Goal: Answer question/provide support: Share knowledge or assist other users

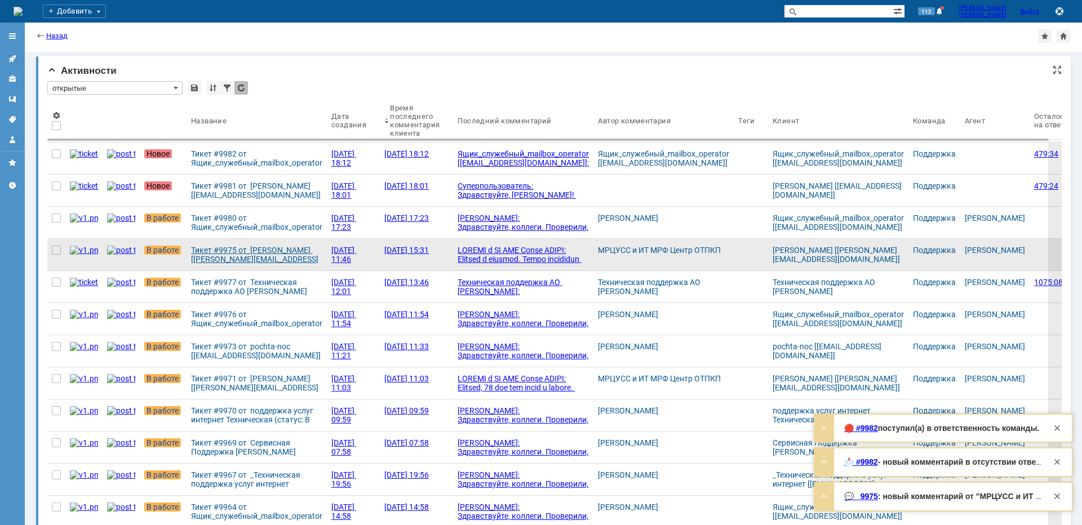
click at [250, 258] on div "Тикет #9975 от [PERSON_NAME] [[PERSON_NAME][EMAIL_ADDRESS][DOMAIN_NAME]] (стату…" at bounding box center [256, 255] width 131 height 18
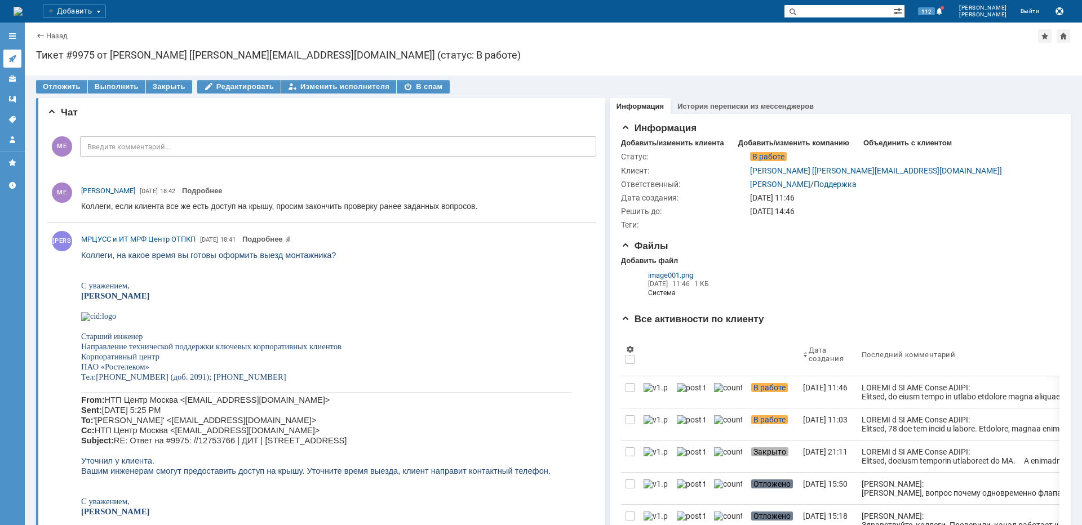
click at [20, 64] on link at bounding box center [12, 59] width 18 height 18
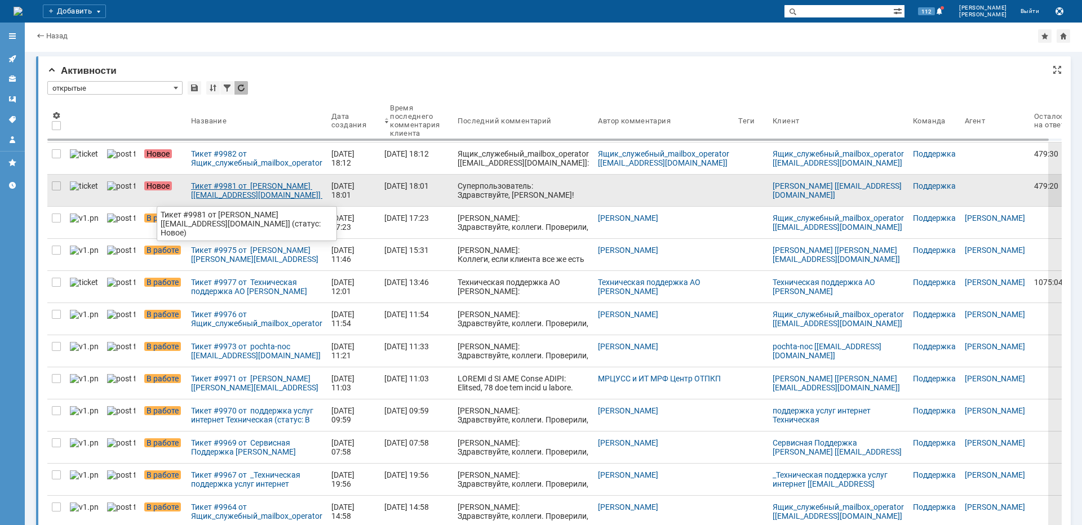
click at [238, 195] on div "Тикет #9981 от [PERSON_NAME] [[EMAIL_ADDRESS][DOMAIN_NAME]] (статус: Новое)" at bounding box center [256, 191] width 131 height 18
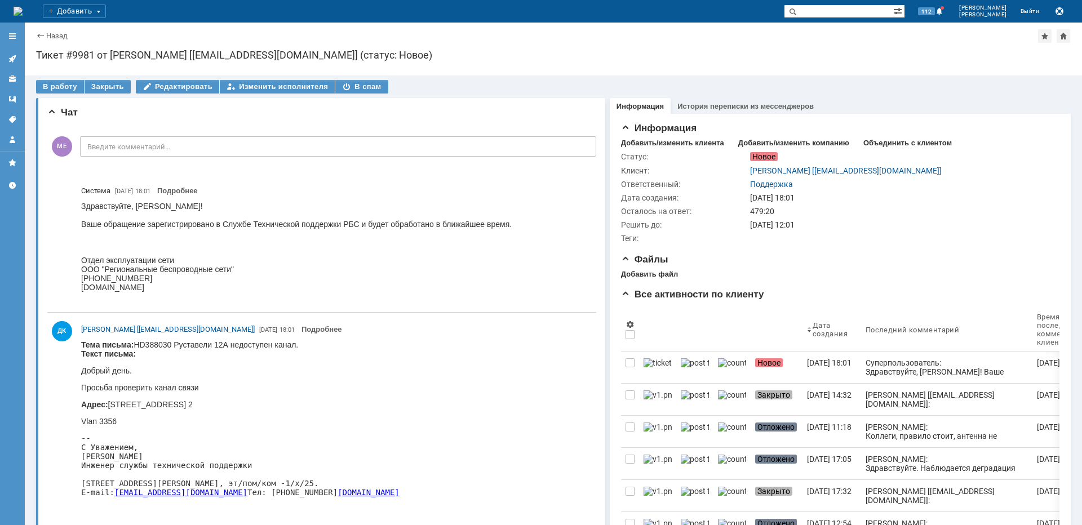
click at [10, 55] on icon at bounding box center [12, 58] width 9 height 9
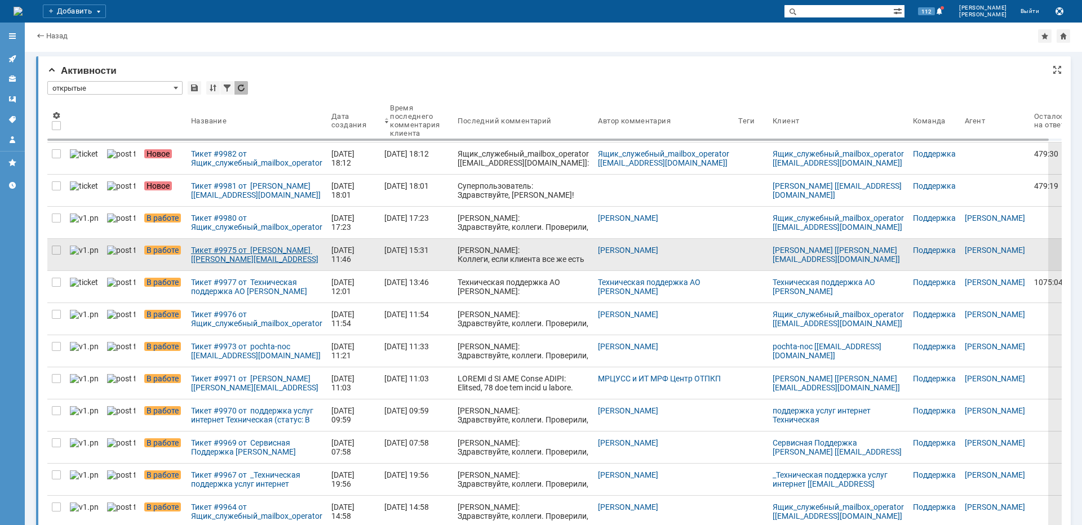
click at [234, 248] on div "Тикет #9975 от [PERSON_NAME] [[PERSON_NAME][EMAIL_ADDRESS][DOMAIN_NAME]] (стату…" at bounding box center [256, 255] width 131 height 18
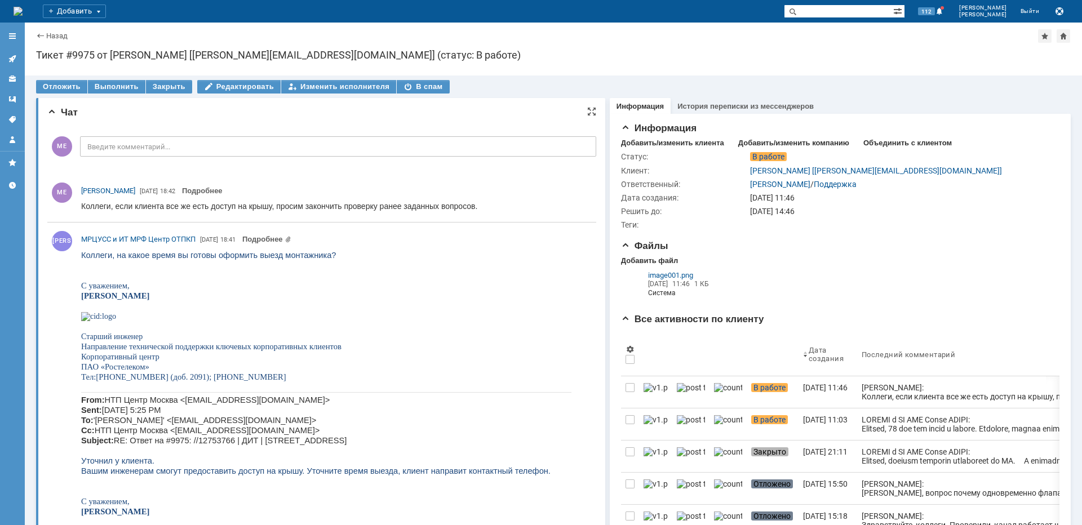
click at [273, 211] on div at bounding box center [336, 207] width 511 height 14
drag, startPoint x: 152, startPoint y: 209, endPoint x: 171, endPoint y: 206, distance: 18.7
click at [171, 206] on div "Коллеги, если клиента все же есть доступ на крышу, просим закончить проверку ра…" at bounding box center [279, 206] width 396 height 9
click at [295, 203] on div "Коллеги, если клиента все же есть доступ на крышу, просим закончить проверку ра…" at bounding box center [279, 206] width 396 height 9
click at [13, 53] on link at bounding box center [12, 59] width 18 height 18
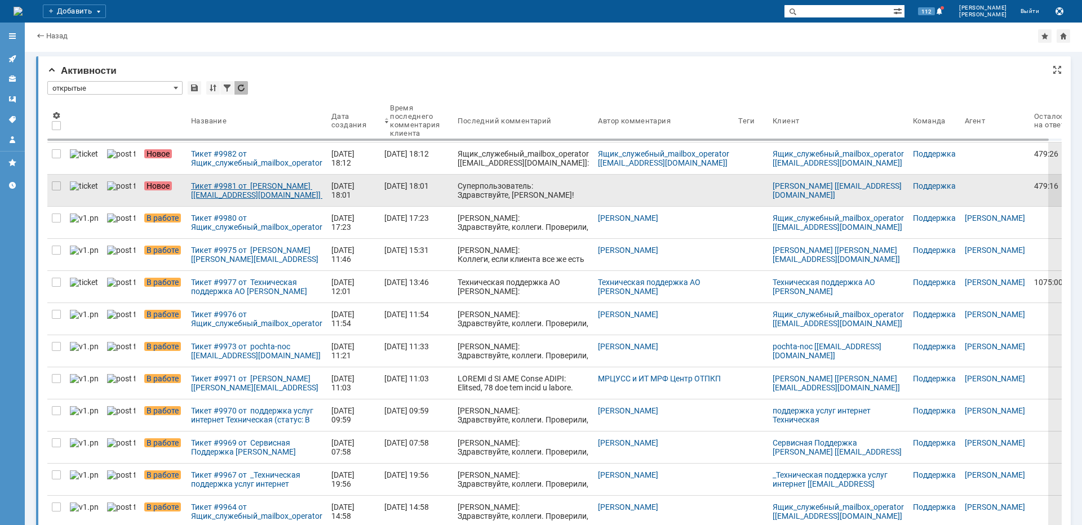
click at [234, 191] on div "Тикет #9981 от [PERSON_NAME] [[EMAIL_ADDRESS][DOMAIN_NAME]] (статус: Новое)" at bounding box center [256, 191] width 131 height 18
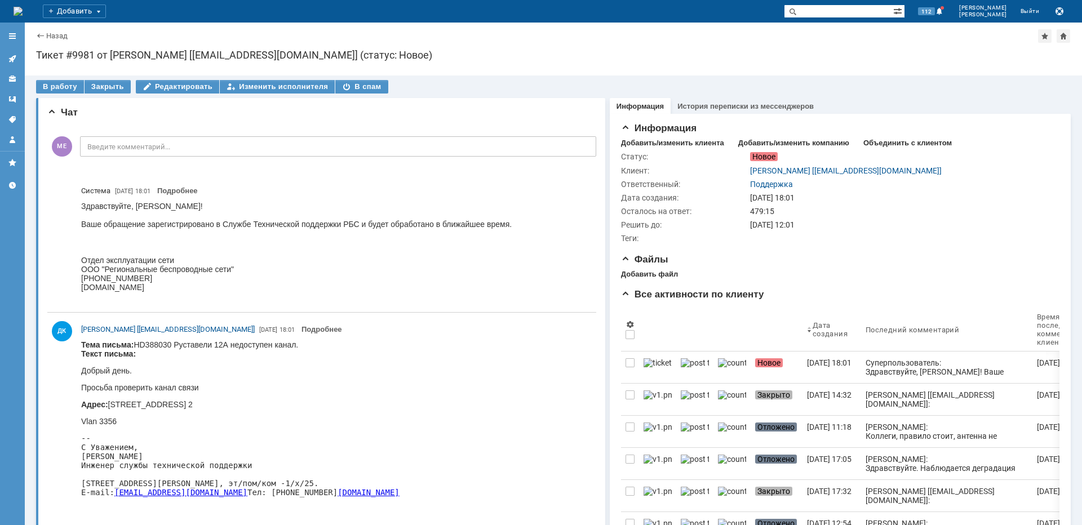
click at [345, 403] on p "Адрес: [STREET_ADDRESS] 2" at bounding box center [240, 404] width 318 height 9
copy p "Руставели"
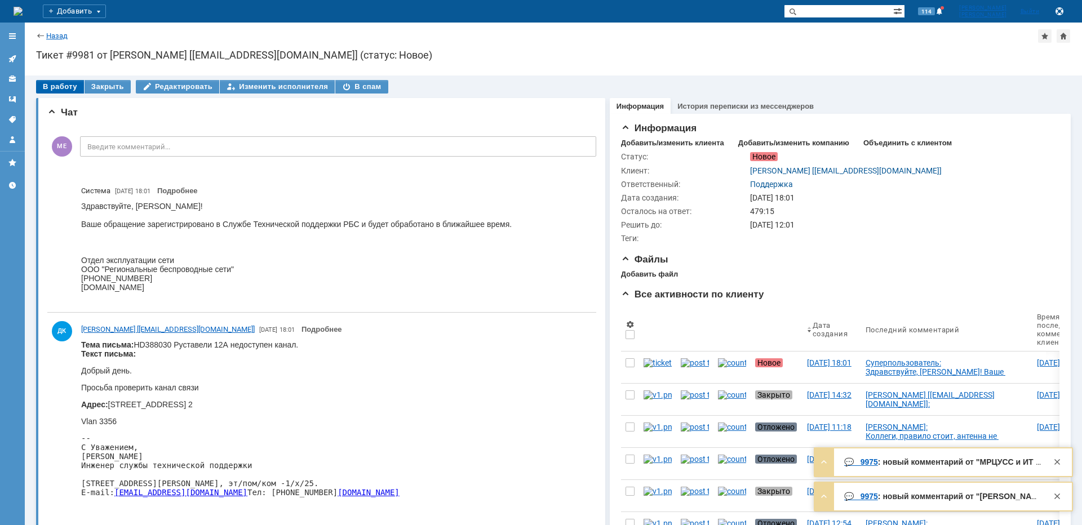
click at [61, 86] on div "В работу" at bounding box center [60, 87] width 48 height 14
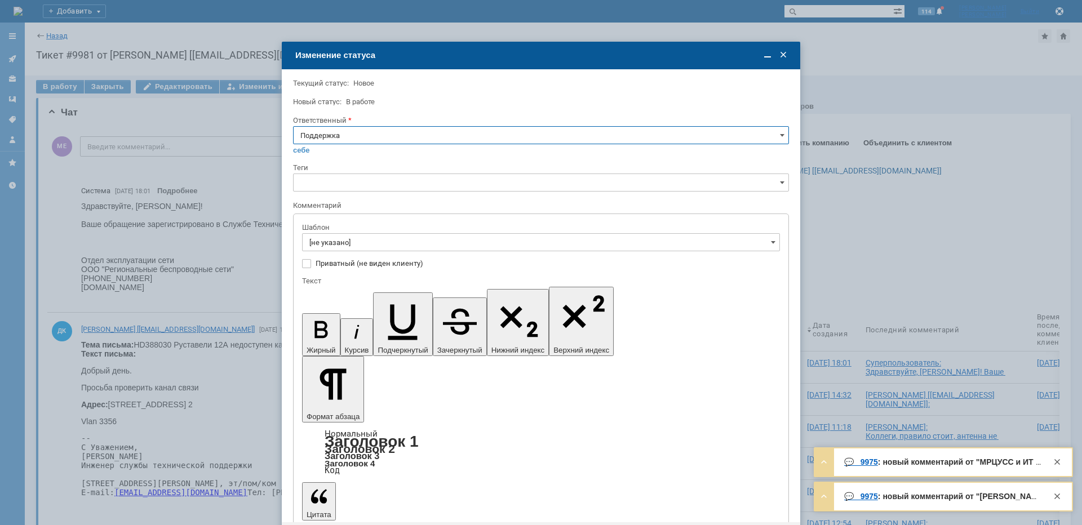
click at [375, 139] on input "Поддержка" at bounding box center [541, 135] width 496 height 18
click at [346, 249] on span "[PERSON_NAME]" at bounding box center [540, 249] width 481 height 9
type input "[PERSON_NAME]"
click at [346, 246] on input "[не указано]" at bounding box center [541, 242] width 478 height 18
type input "[PERSON_NAME]"
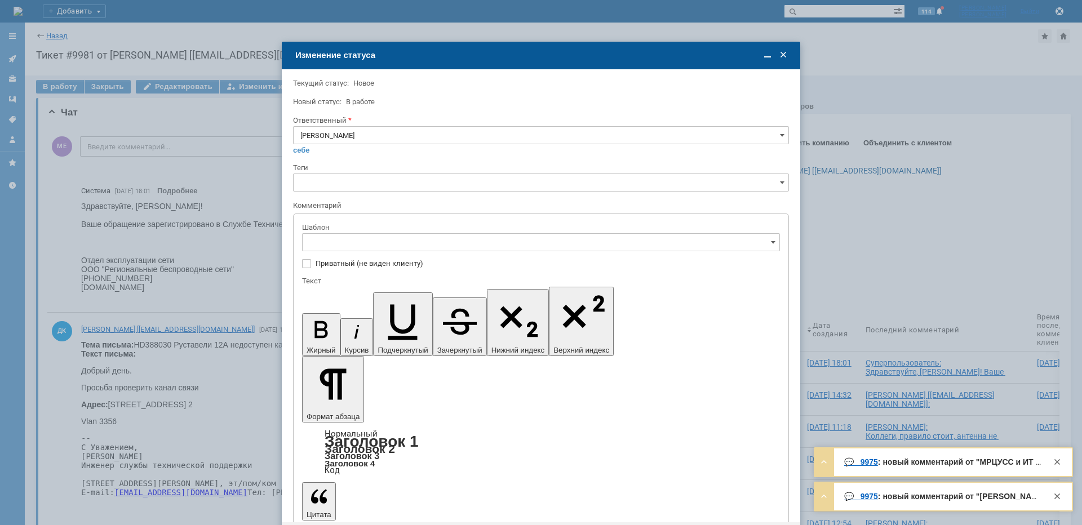
click at [403, 316] on span "[операторы] Недоступно оборудование на клиенте" at bounding box center [540, 319] width 463 height 9
type input "[операторы] Недоступно оборудование на клиенте"
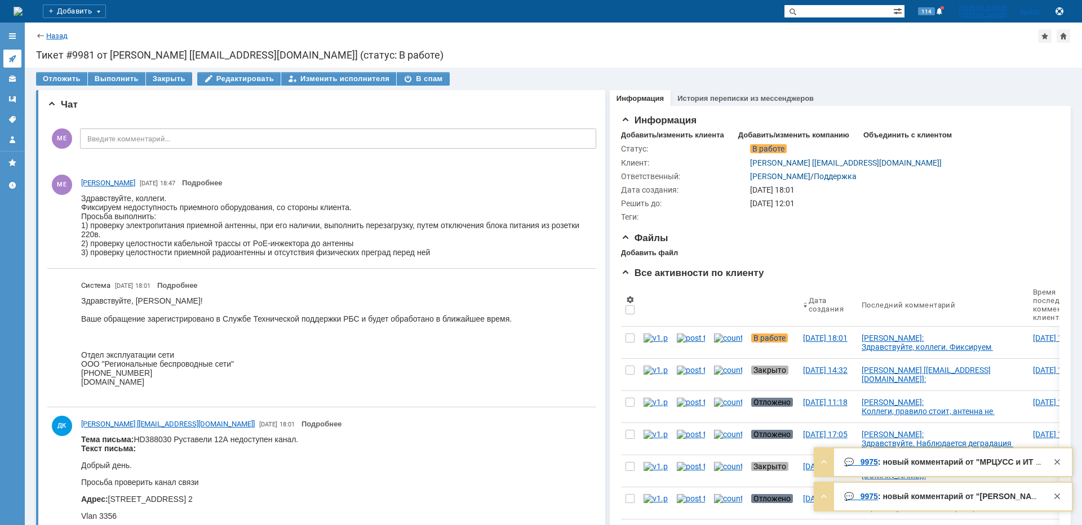
click at [10, 50] on link at bounding box center [12, 59] width 18 height 18
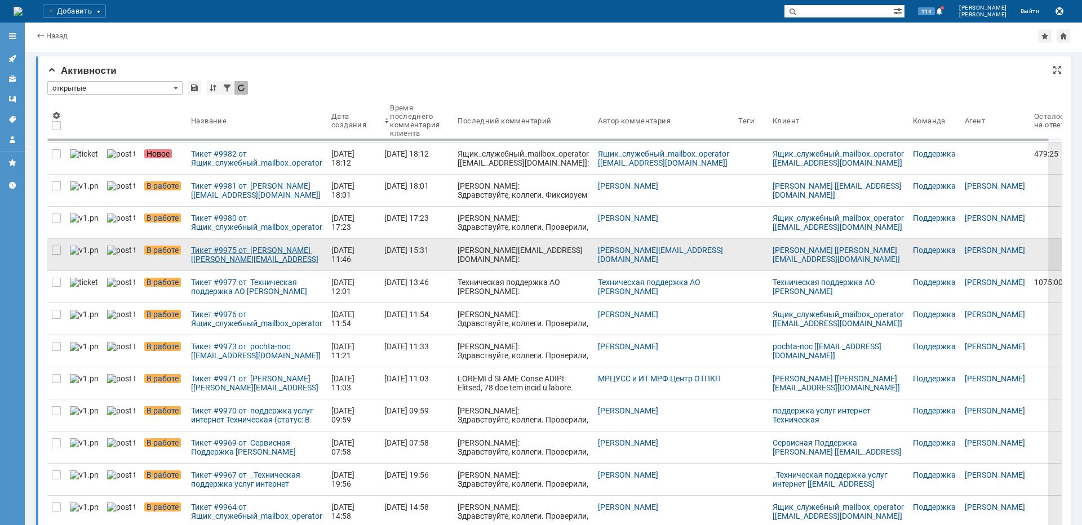
click at [223, 246] on div "Тикет #9975 от [PERSON_NAME] [[PERSON_NAME][EMAIL_ADDRESS][DOMAIN_NAME]] (стату…" at bounding box center [256, 255] width 131 height 18
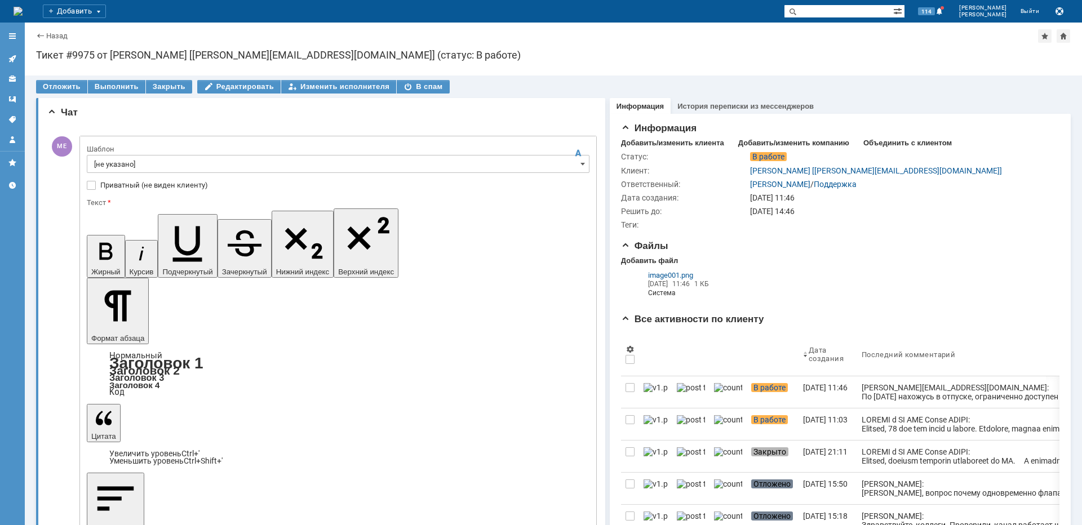
drag, startPoint x: 426, startPoint y: 3255, endPoint x: 454, endPoint y: 3258, distance: 28.3
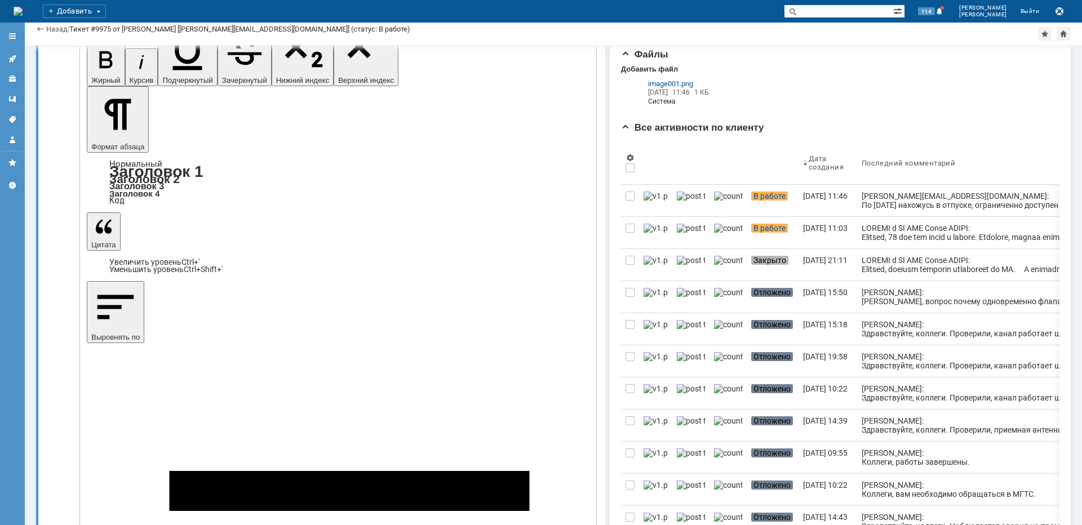
scroll to position [56, 0]
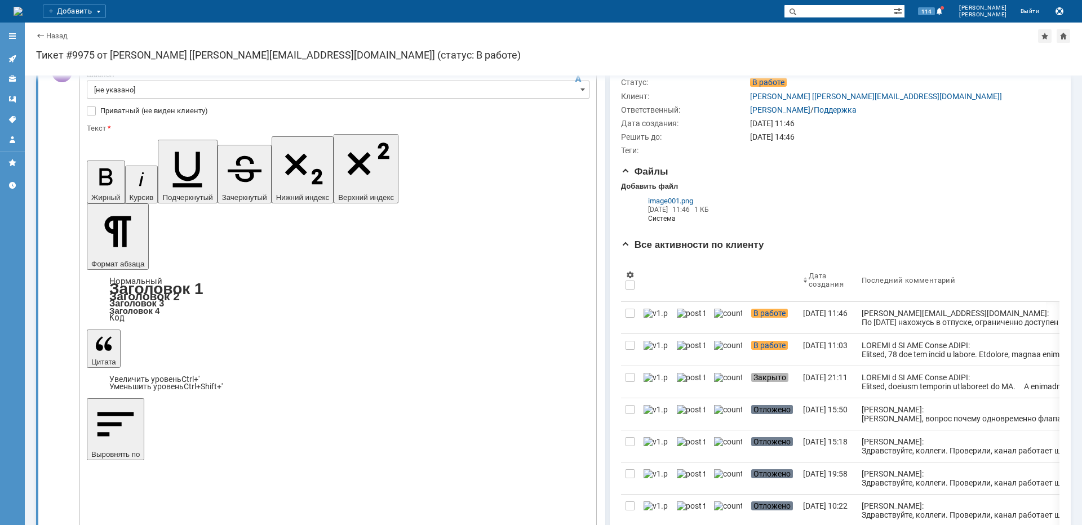
scroll to position [0, 0]
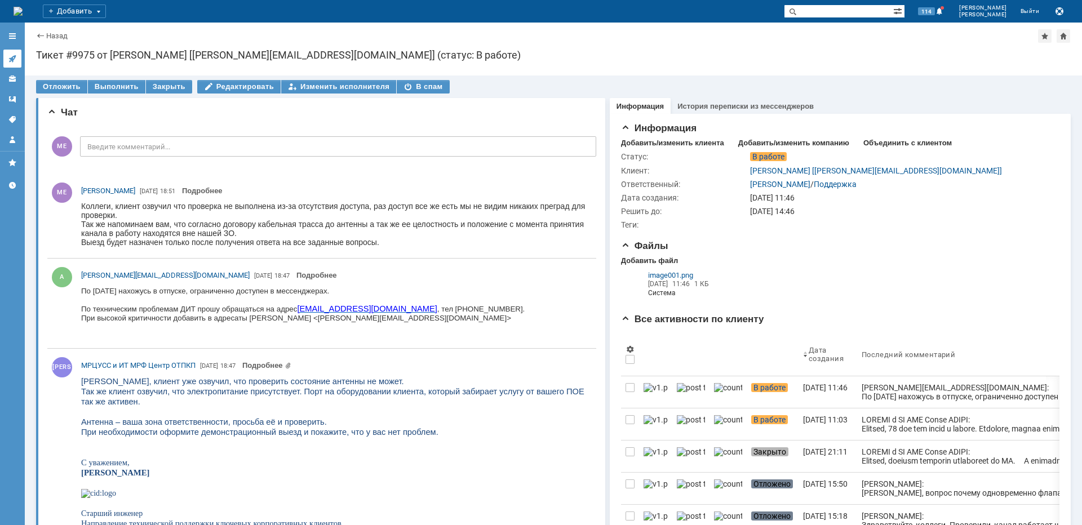
click at [14, 52] on link at bounding box center [12, 59] width 18 height 18
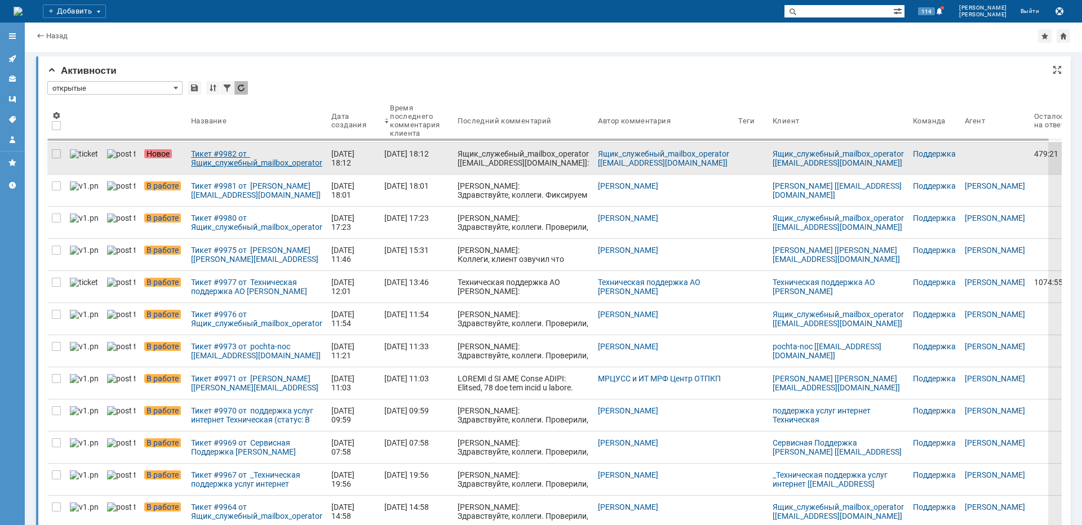
click at [248, 157] on div "Тикет #9982 от Ящик_служебный_mailbox_operator [[EMAIL_ADDRESS][DOMAIN_NAME]] (…" at bounding box center [256, 158] width 131 height 18
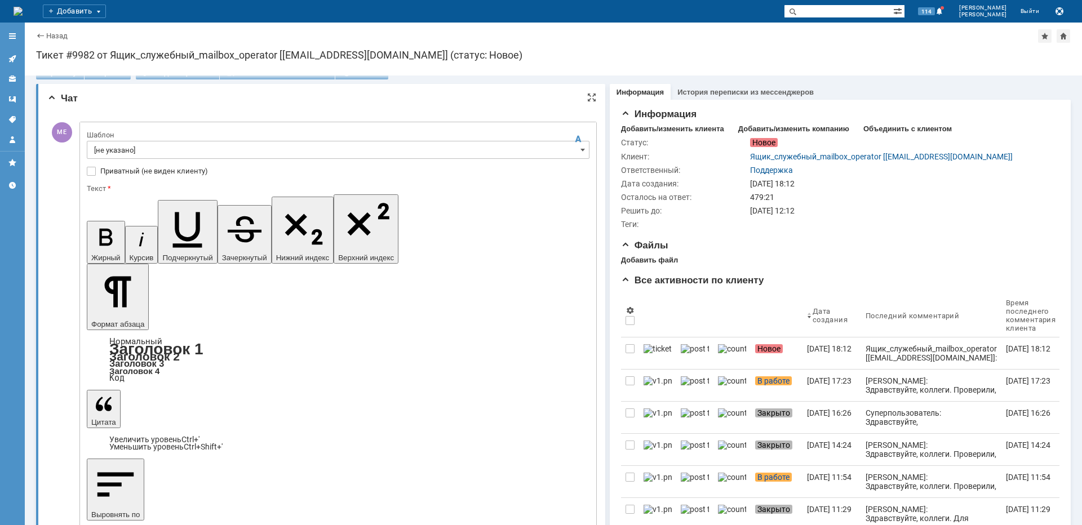
scroll to position [56, 0]
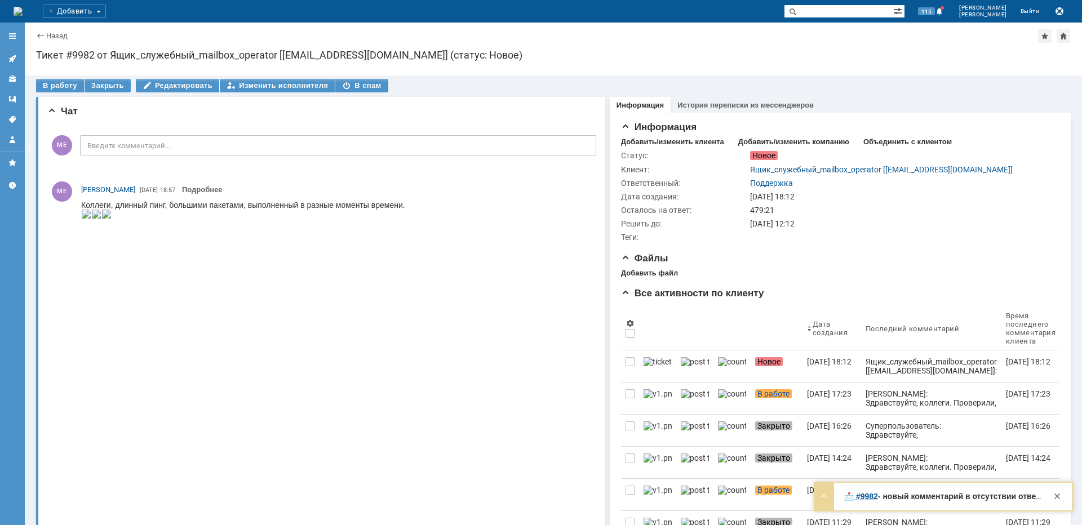
scroll to position [0, 0]
click at [61, 82] on div "В работу" at bounding box center [60, 87] width 48 height 14
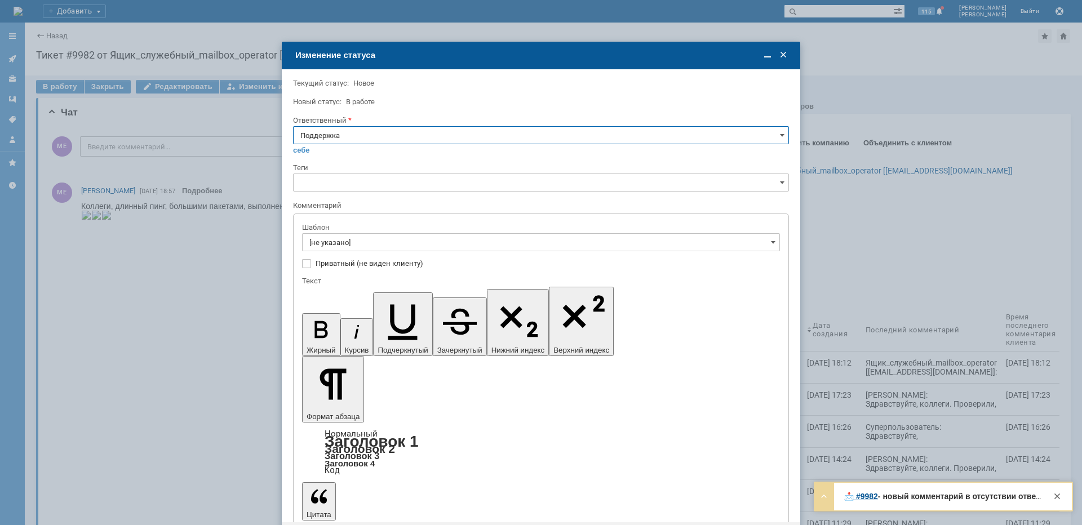
click at [414, 130] on input "Поддержка" at bounding box center [541, 135] width 496 height 18
click at [337, 252] on span "[PERSON_NAME]" at bounding box center [540, 249] width 481 height 9
type input "[PERSON_NAME]"
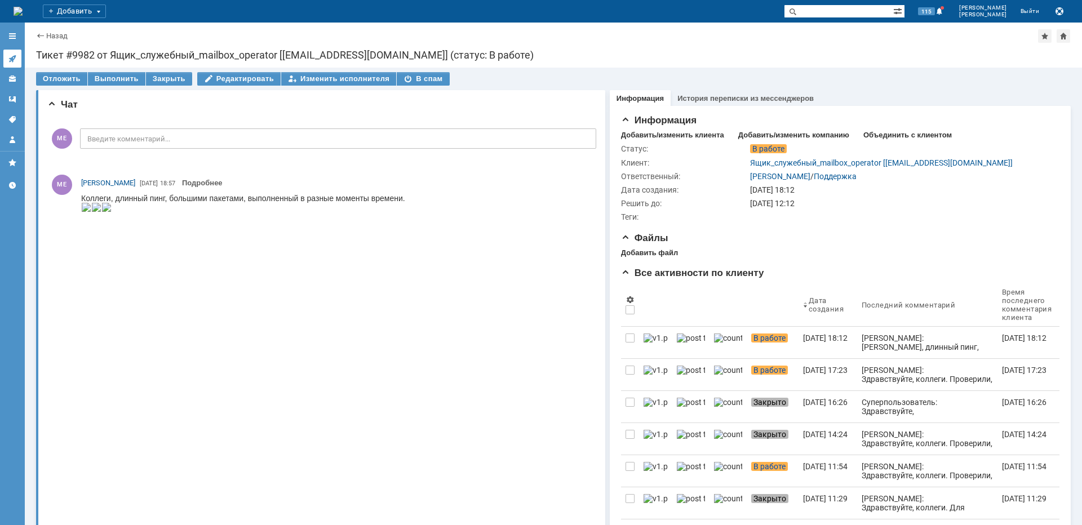
click at [12, 50] on link at bounding box center [12, 59] width 18 height 18
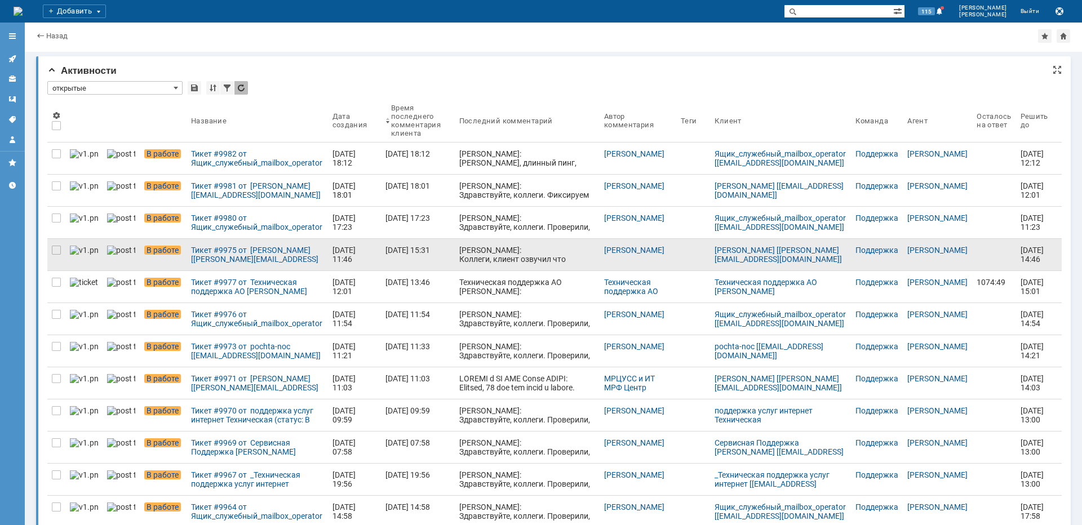
click at [518, 256] on div "[PERSON_NAME]: Коллеги, клиент озвучил что проверка не выполнена из-за отсутств…" at bounding box center [527, 309] width 136 height 126
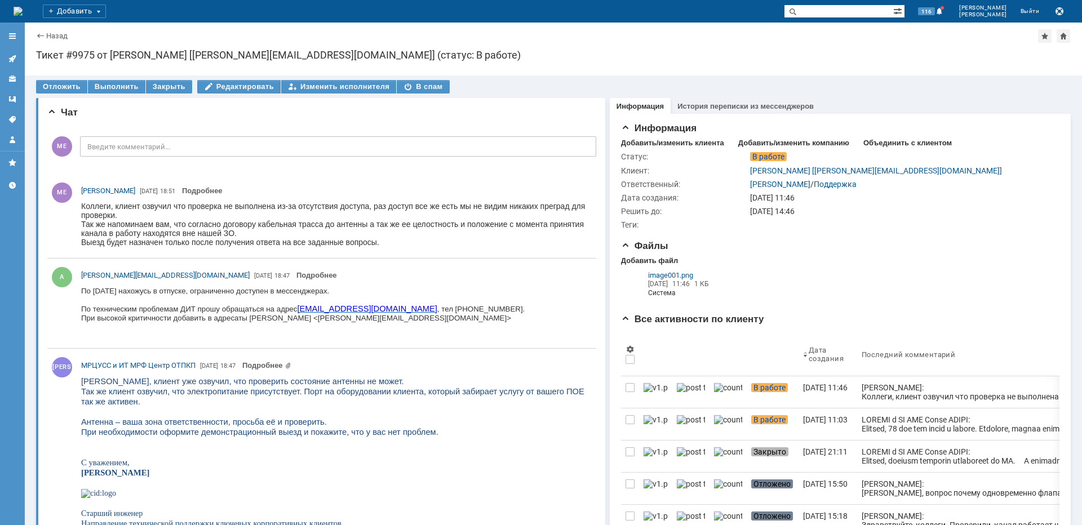
click at [13, 61] on icon at bounding box center [11, 58] width 7 height 7
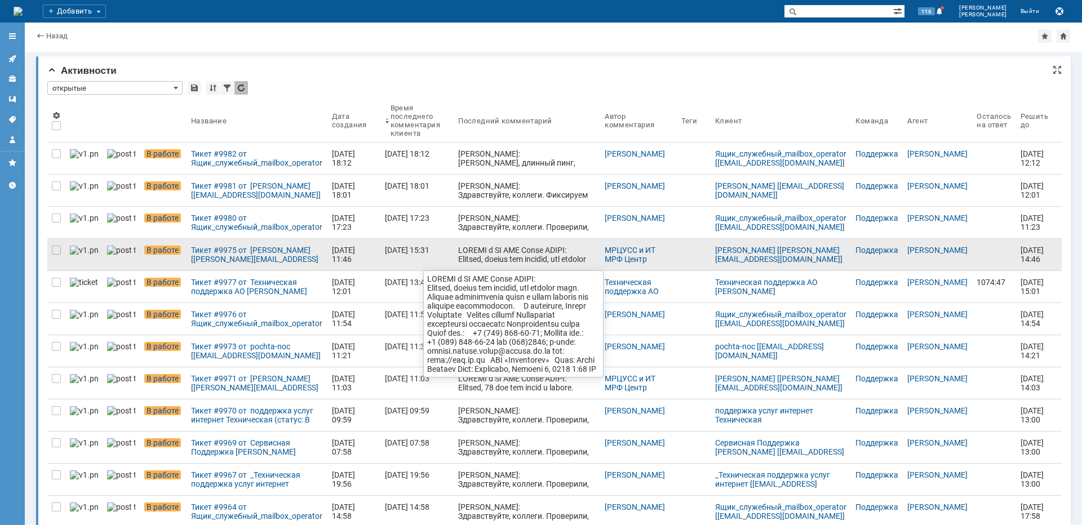
click at [509, 259] on div at bounding box center [527, 408] width 138 height 325
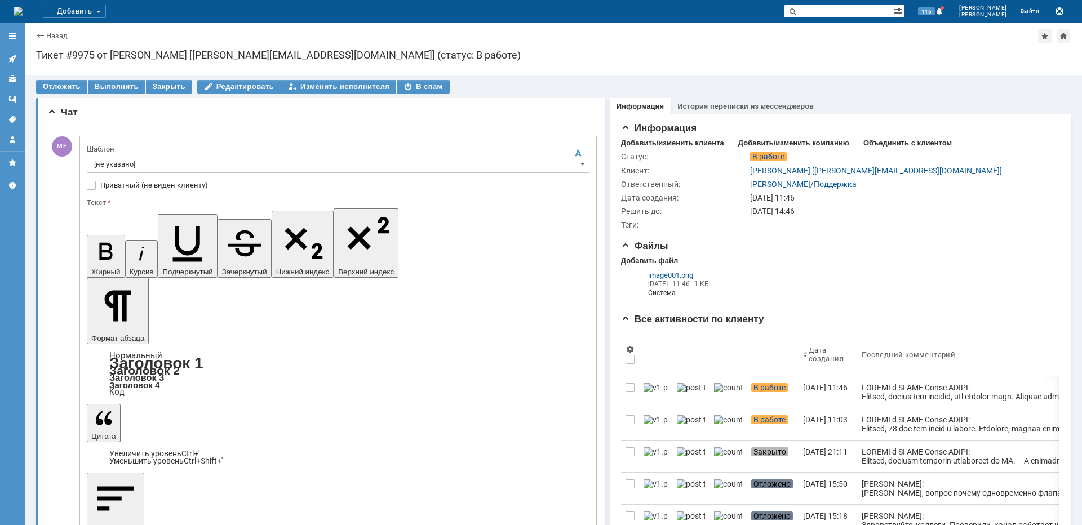
drag, startPoint x: 261, startPoint y: 3265, endPoint x: 37, endPoint y: 3236, distance: 225.6
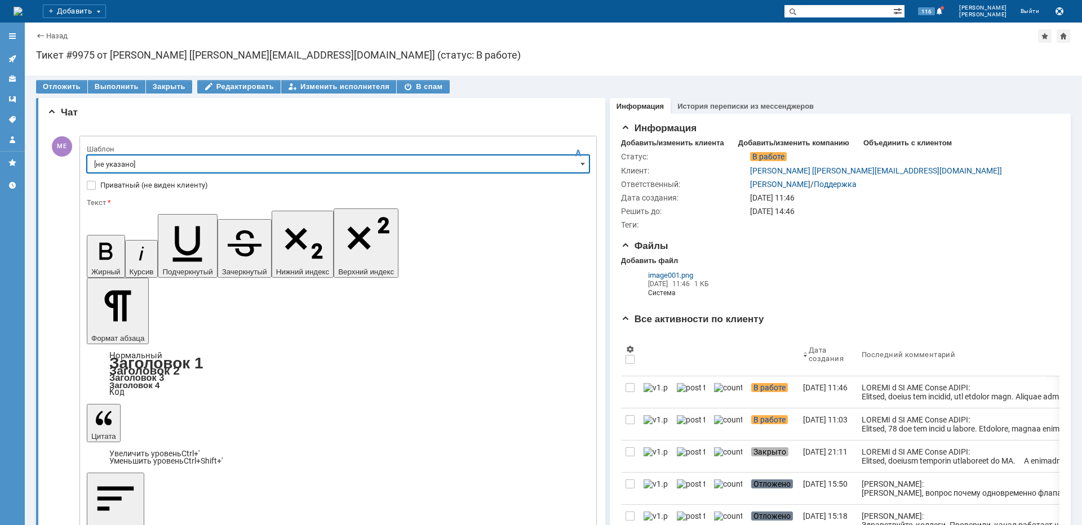
click at [173, 170] on input "[не указано]" at bounding box center [338, 164] width 503 height 18
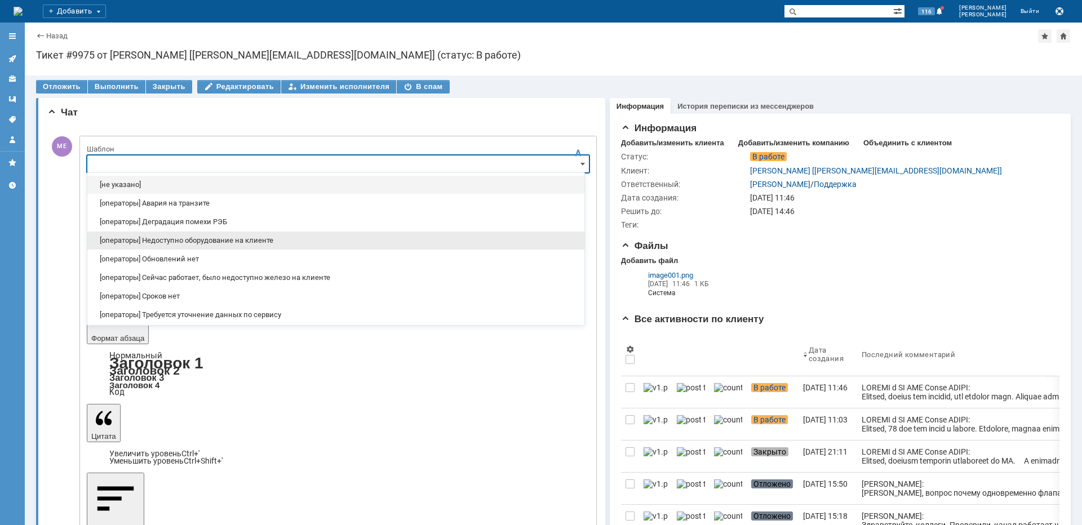
click at [224, 242] on span "[операторы] Недоступно оборудование на клиенте" at bounding box center [336, 240] width 484 height 9
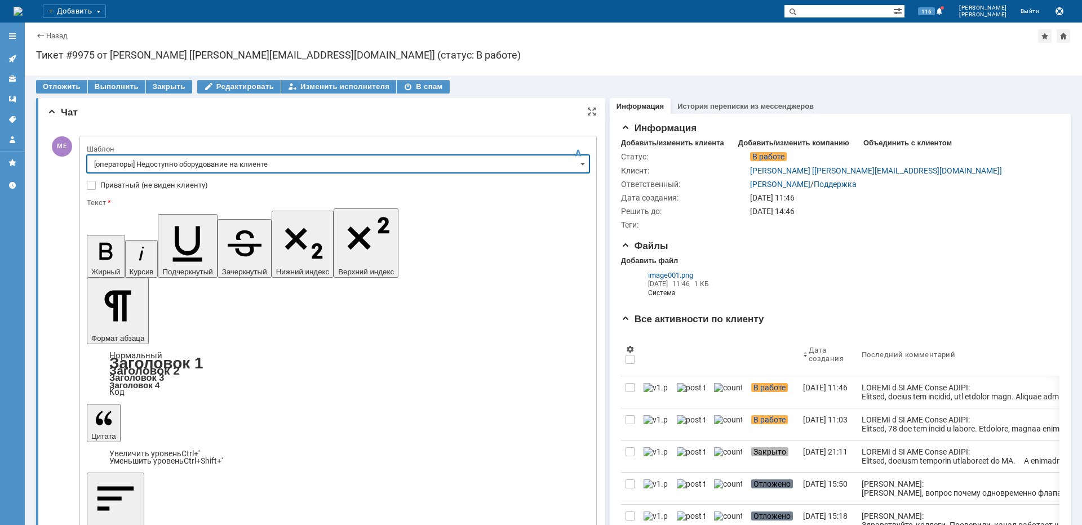
type input "[операторы] Недоступно оборудование на клиенте"
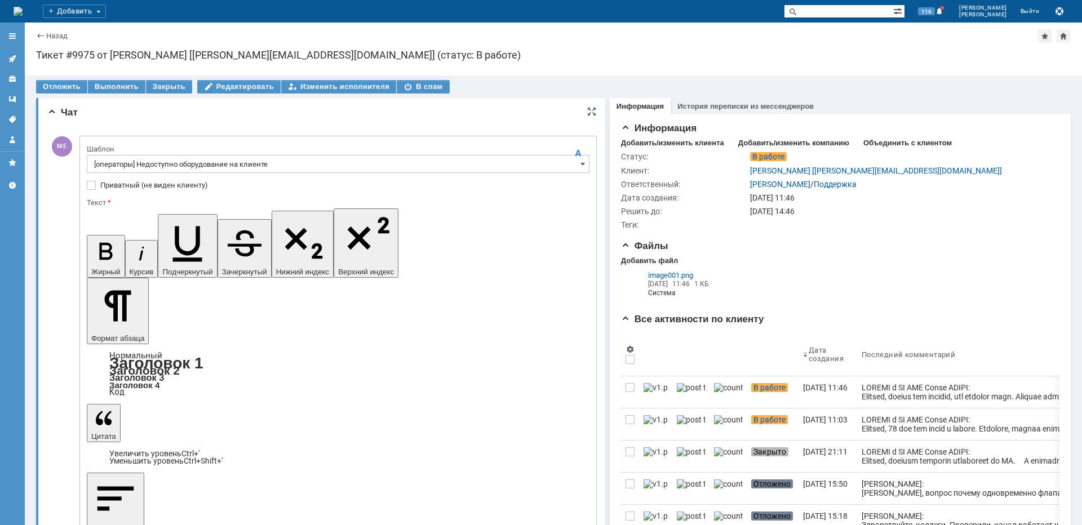
drag, startPoint x: 376, startPoint y: 3266, endPoint x: 79, endPoint y: 3253, distance: 296.8
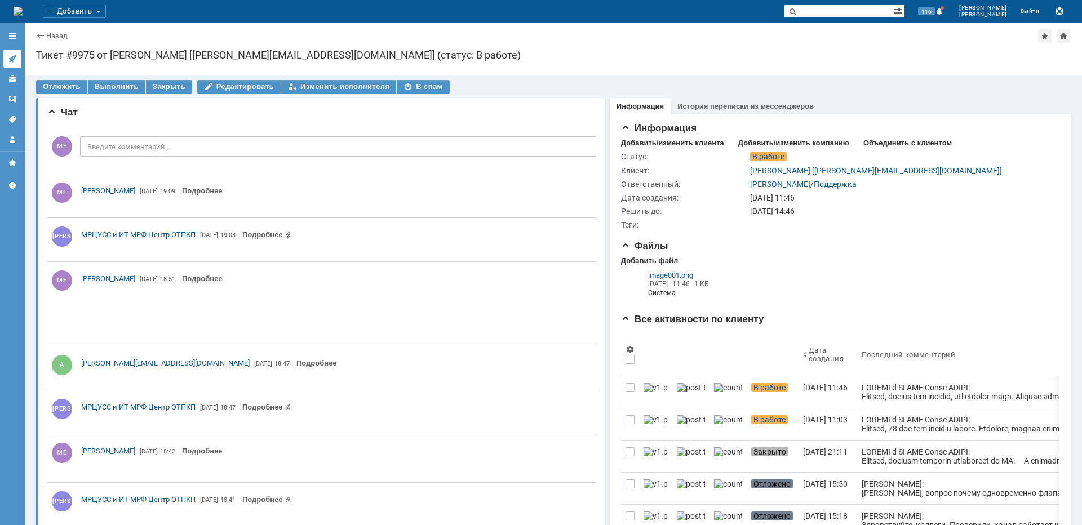
click at [15, 60] on icon at bounding box center [12, 58] width 9 height 9
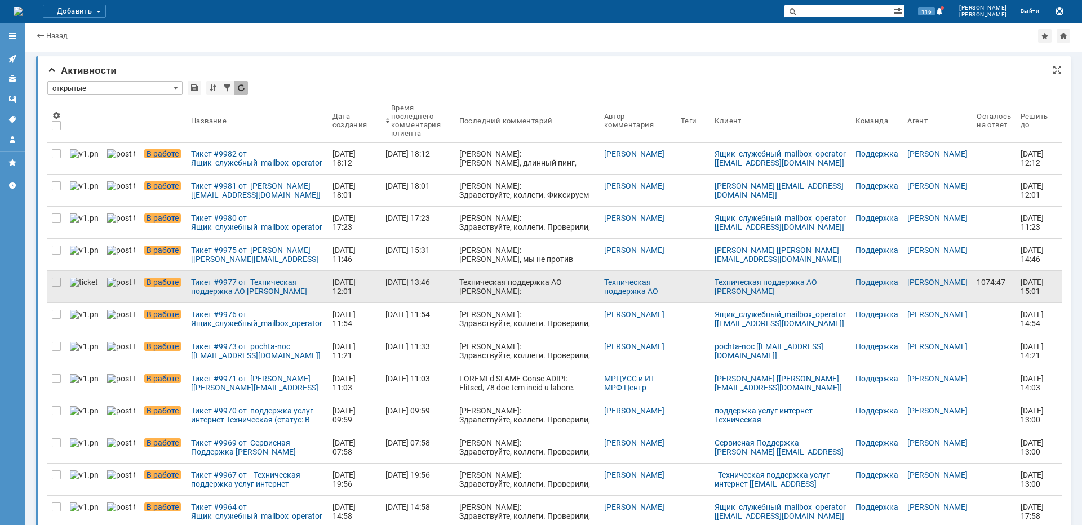
click at [515, 290] on div "Техническая поддержка АО [PERSON_NAME]: Коллеги, проблема в том, что каналы рег…" at bounding box center [527, 413] width 136 height 271
